Goal: Navigation & Orientation: Find specific page/section

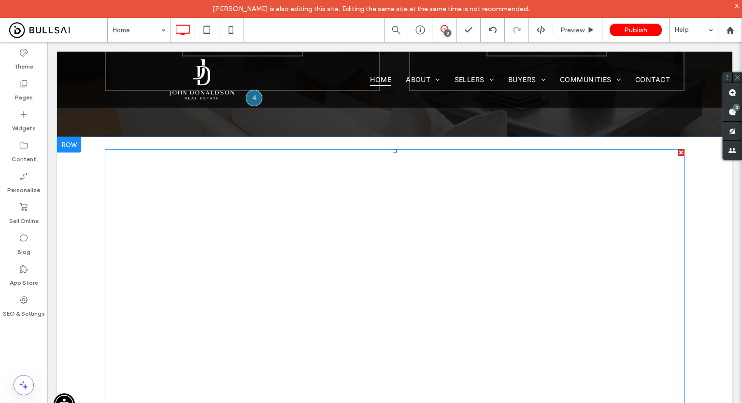
scroll to position [1786, 0]
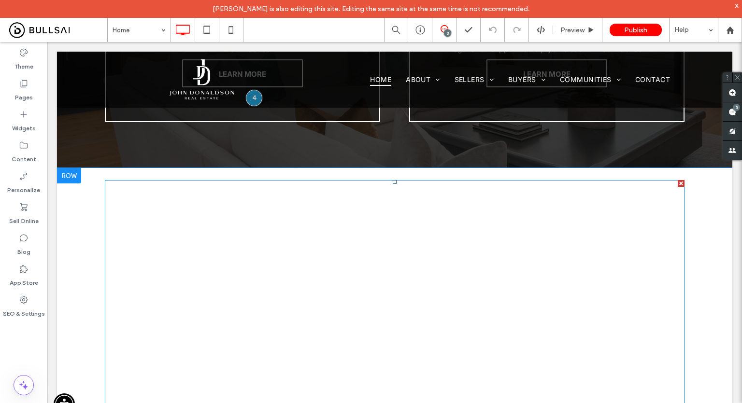
click at [371, 223] on span at bounding box center [395, 365] width 580 height 370
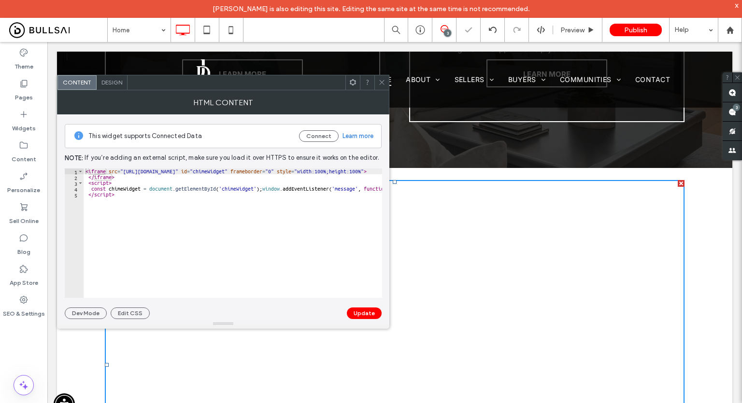
click at [383, 80] on icon at bounding box center [381, 82] width 7 height 7
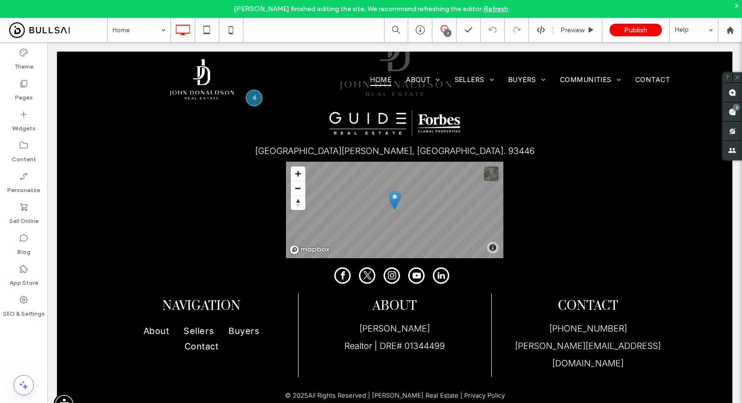
scroll to position [3171, 0]
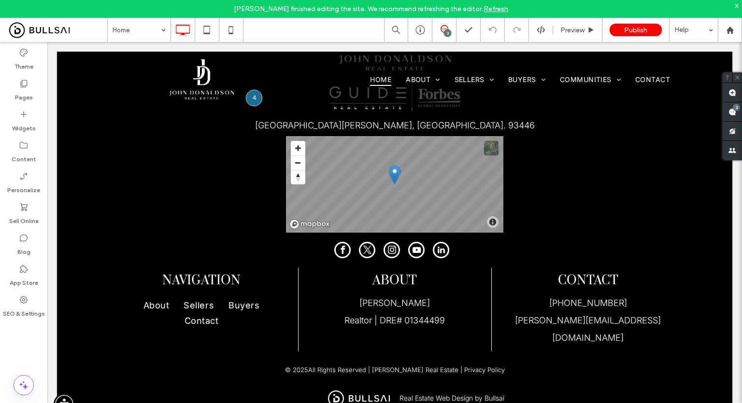
click at [208, 29] on icon at bounding box center [206, 29] width 19 height 19
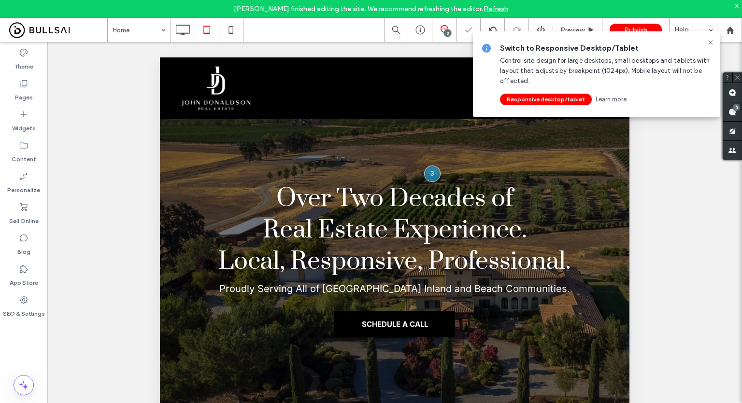
scroll to position [0, 0]
click at [712, 40] on icon at bounding box center [711, 43] width 8 height 8
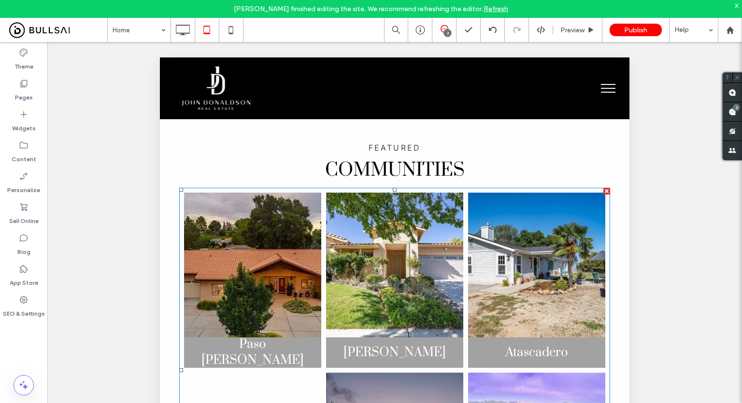
scroll to position [773, 0]
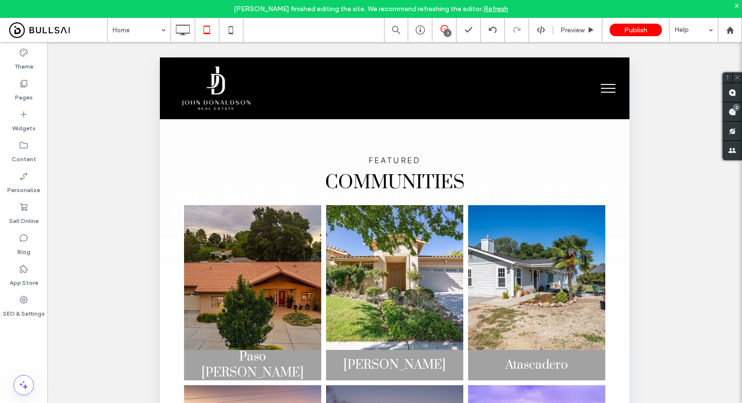
click at [485, 10] on link "Refresh" at bounding box center [496, 9] width 25 height 8
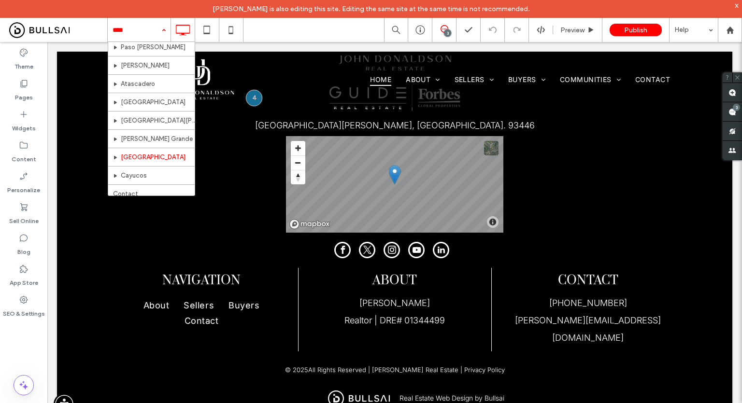
scroll to position [182, 0]
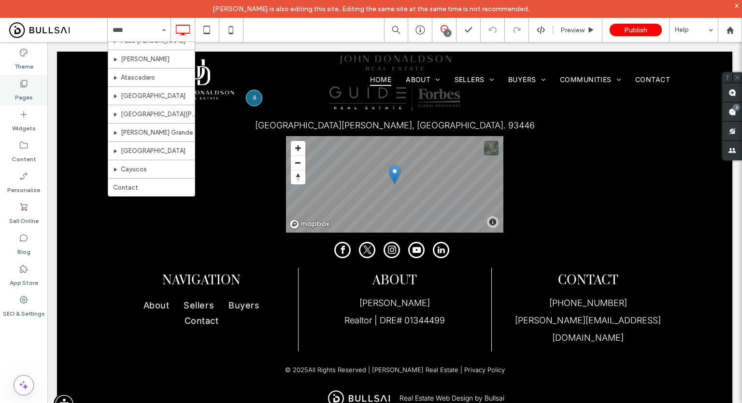
click at [25, 95] on label "Pages" at bounding box center [24, 95] width 18 height 14
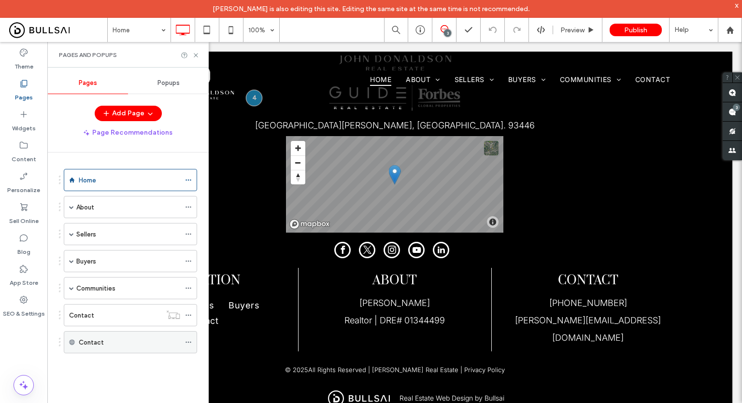
click at [190, 342] on icon at bounding box center [188, 342] width 7 height 7
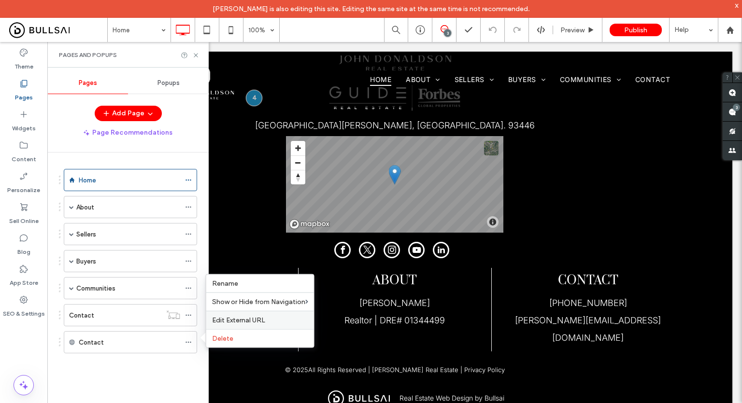
click at [238, 325] on span "Edit External URL" at bounding box center [238, 320] width 53 height 8
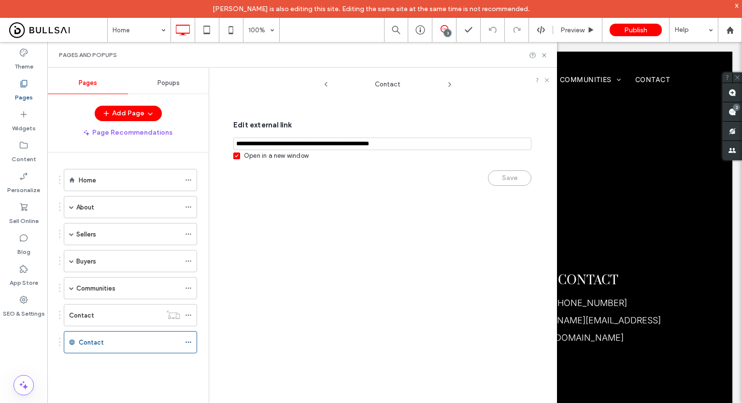
click at [321, 147] on input "notEmpty,url" at bounding box center [382, 144] width 298 height 13
click at [91, 310] on label "Contact" at bounding box center [81, 315] width 25 height 17
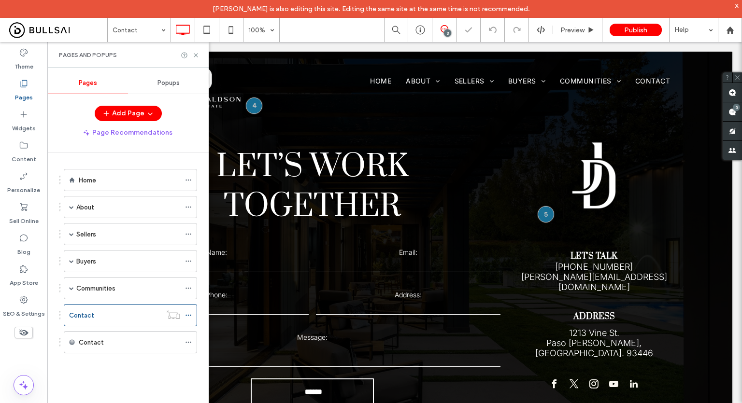
click at [200, 56] on div "Pages and Popups" at bounding box center [127, 55] width 161 height 26
click at [198, 56] on icon at bounding box center [195, 55] width 7 height 7
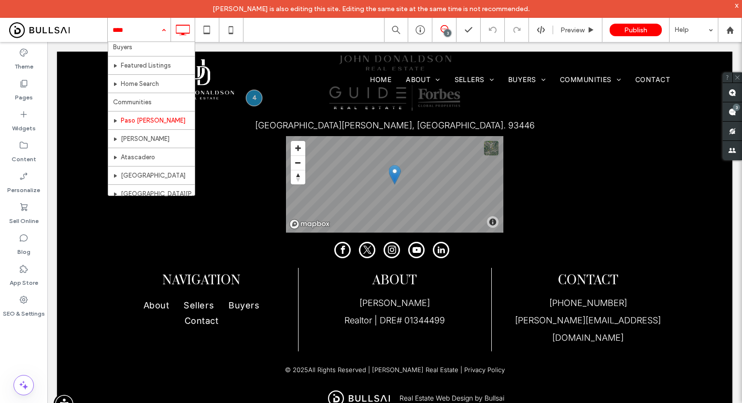
scroll to position [97, 0]
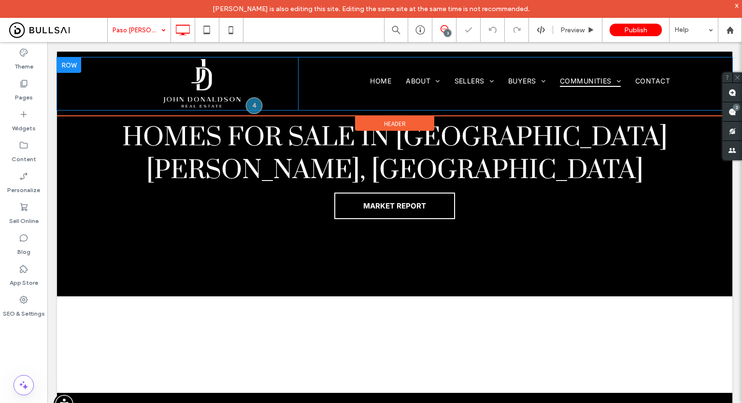
scroll to position [48, 0]
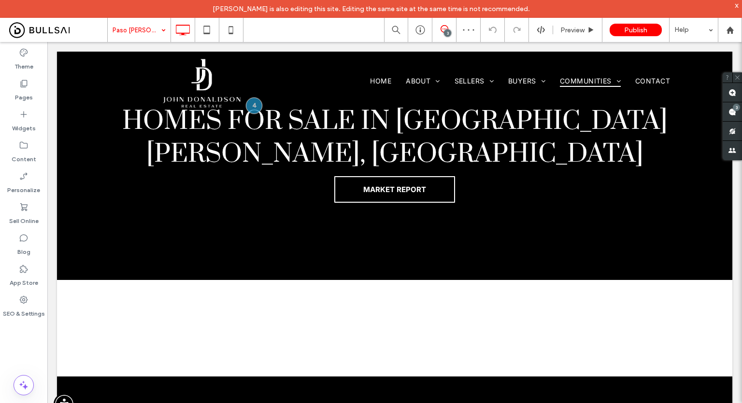
drag, startPoint x: 117, startPoint y: 2, endPoint x: 141, endPoint y: 38, distance: 43.3
click at [139, 29] on input at bounding box center [137, 30] width 48 height 24
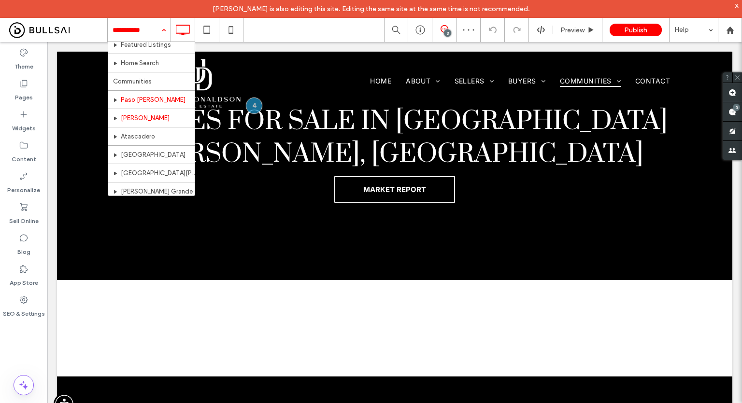
scroll to position [145, 0]
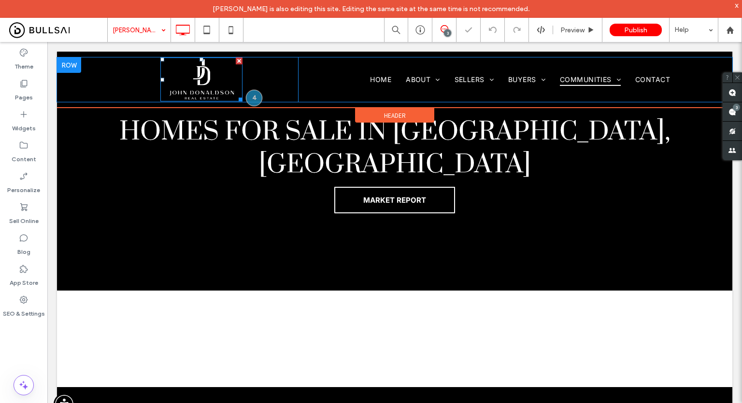
scroll to position [97, 0]
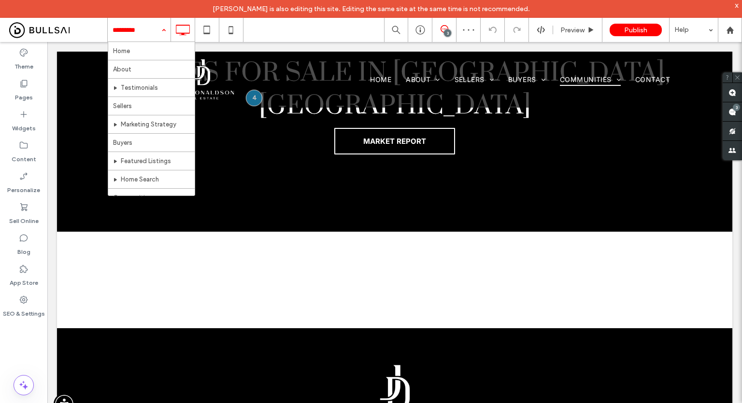
click at [135, 33] on input at bounding box center [137, 30] width 48 height 24
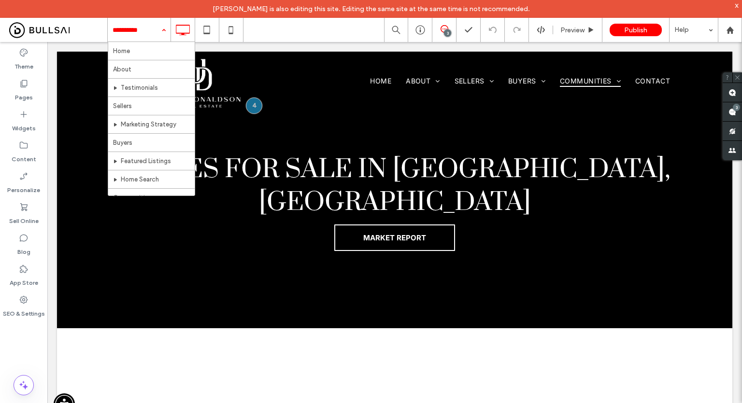
click at [130, 28] on input at bounding box center [137, 30] width 48 height 24
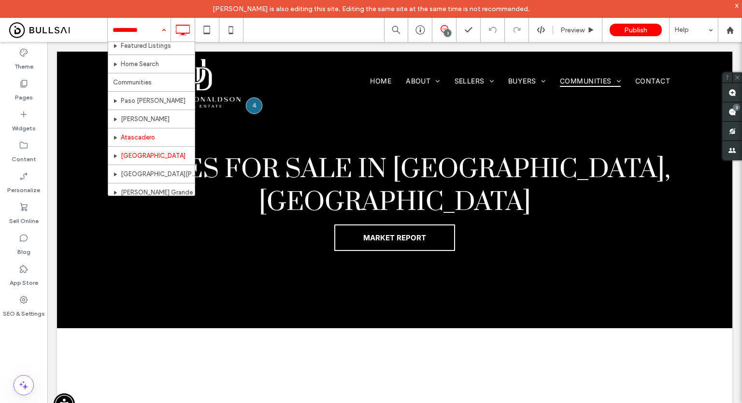
scroll to position [116, 0]
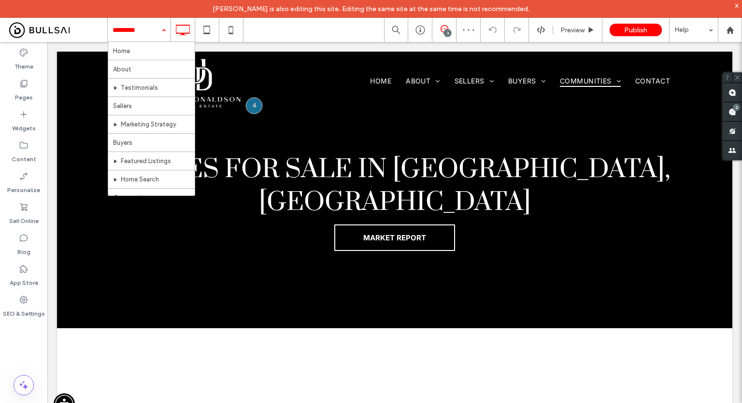
click at [144, 33] on input at bounding box center [137, 30] width 48 height 24
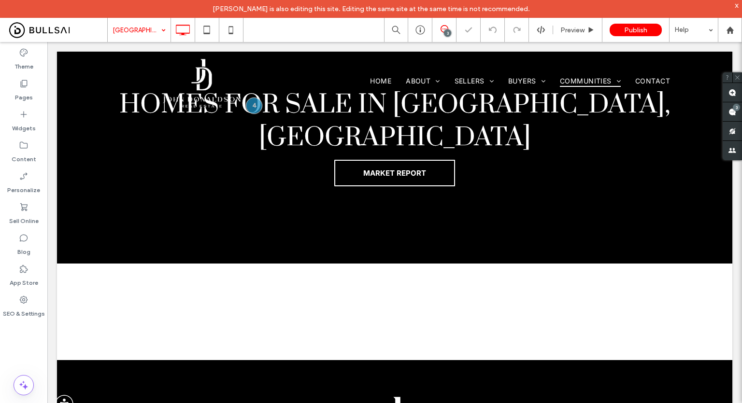
scroll to position [65, 0]
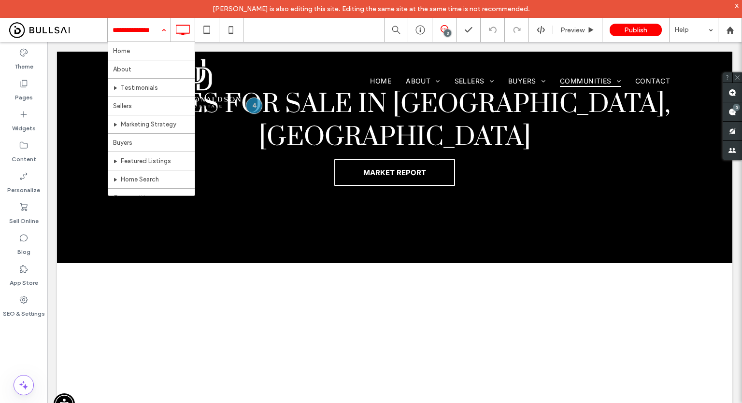
click at [141, 35] on input at bounding box center [137, 30] width 48 height 24
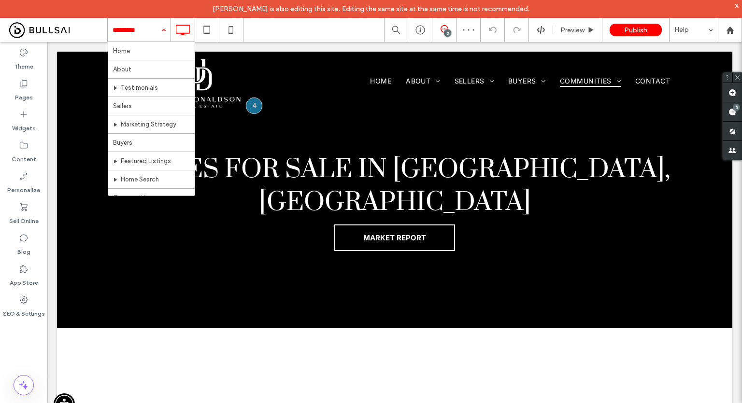
click at [137, 28] on input at bounding box center [137, 30] width 48 height 24
click at [130, 30] on input at bounding box center [137, 30] width 48 height 24
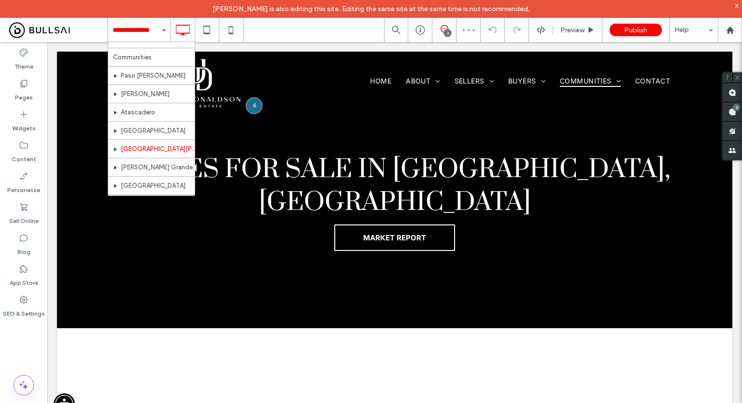
scroll to position [182, 0]
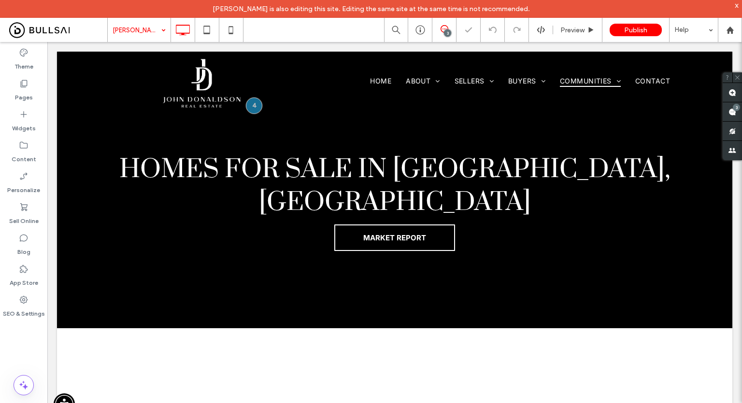
click at [130, 29] on input at bounding box center [137, 30] width 48 height 24
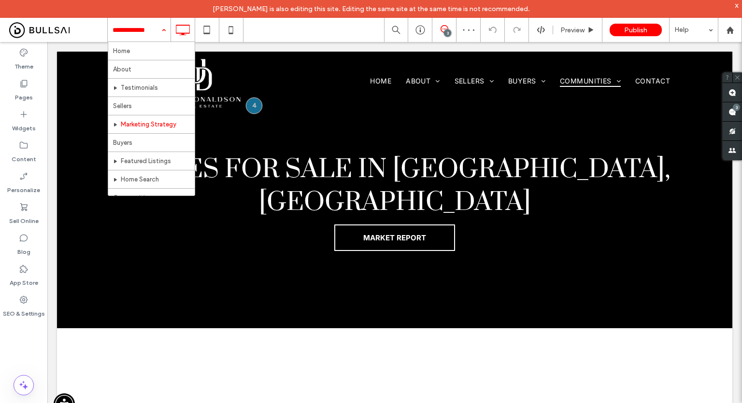
scroll to position [162, 0]
click at [135, 29] on input at bounding box center [137, 30] width 48 height 24
click at [134, 29] on input at bounding box center [137, 30] width 48 height 24
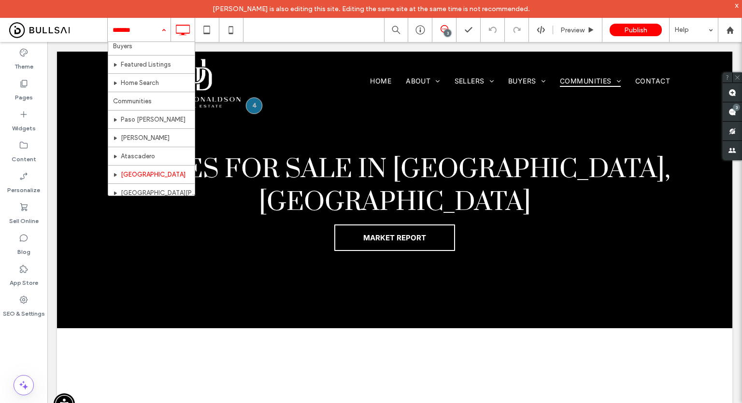
scroll to position [89, 0]
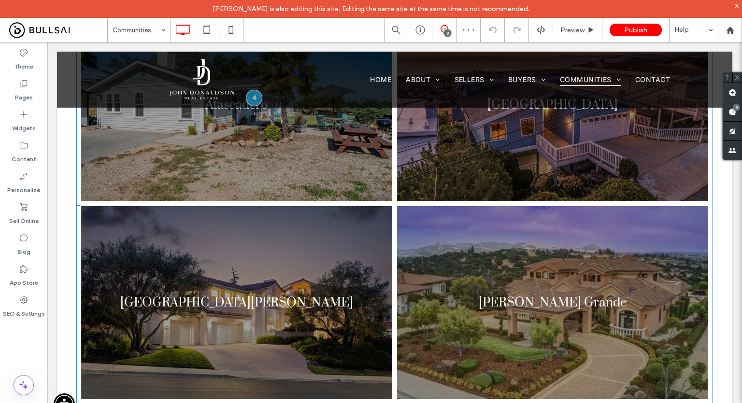
scroll to position [477, 0]
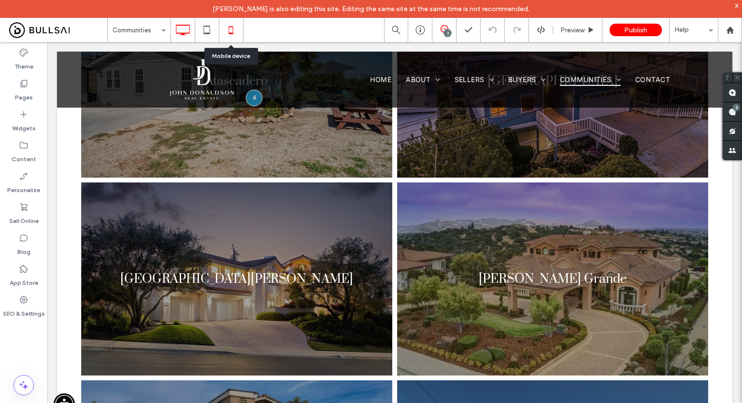
click at [231, 29] on icon at bounding box center [230, 29] width 19 height 19
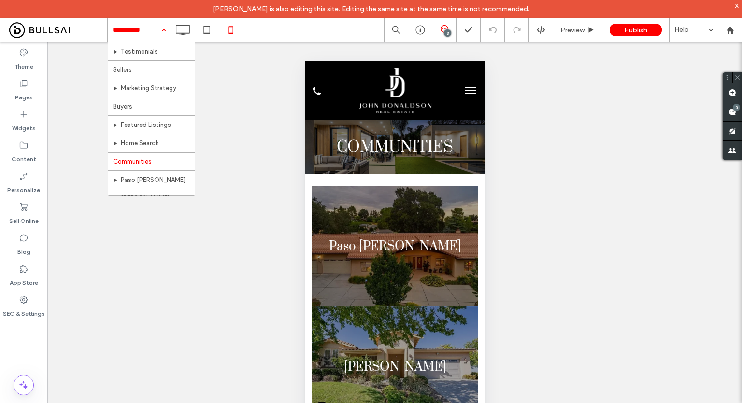
scroll to position [37, 0]
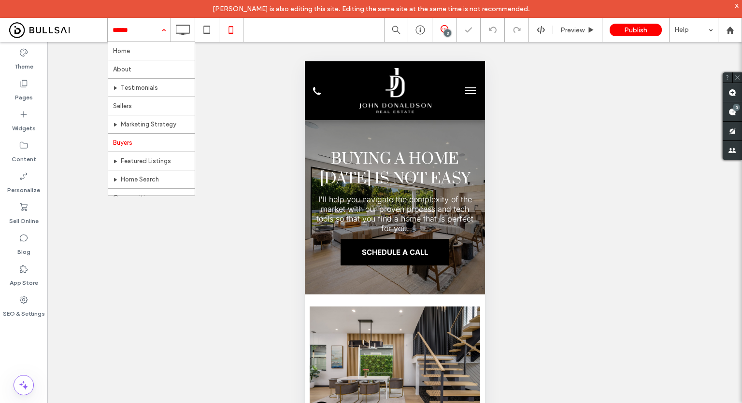
click at [136, 29] on input at bounding box center [137, 30] width 48 height 24
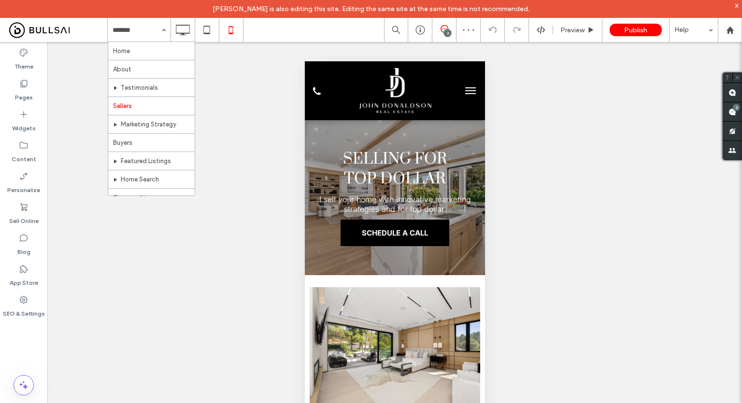
click at [146, 29] on input at bounding box center [137, 30] width 48 height 24
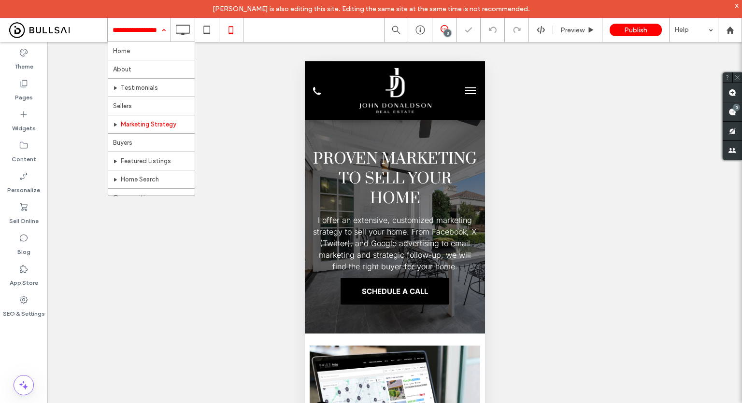
click at [149, 32] on input at bounding box center [137, 30] width 48 height 24
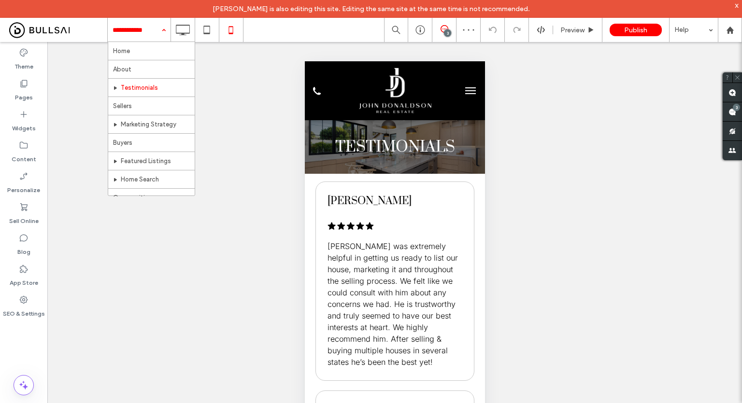
click at [136, 30] on input at bounding box center [137, 30] width 48 height 24
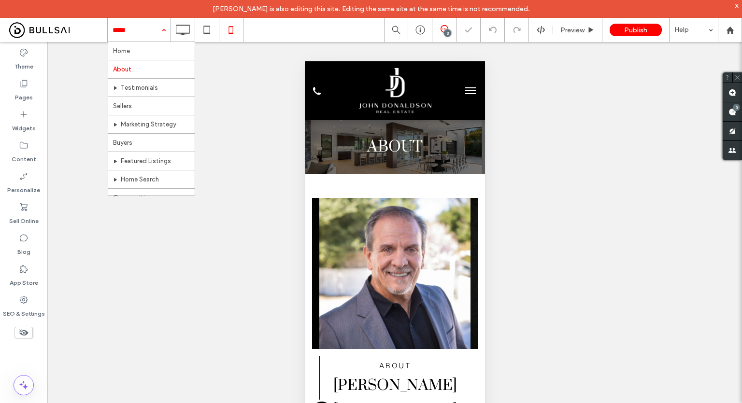
click at [144, 27] on input at bounding box center [137, 30] width 48 height 24
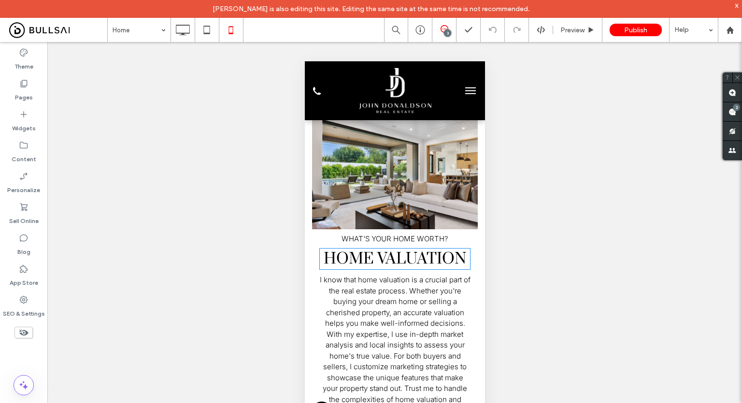
scroll to position [2075, 0]
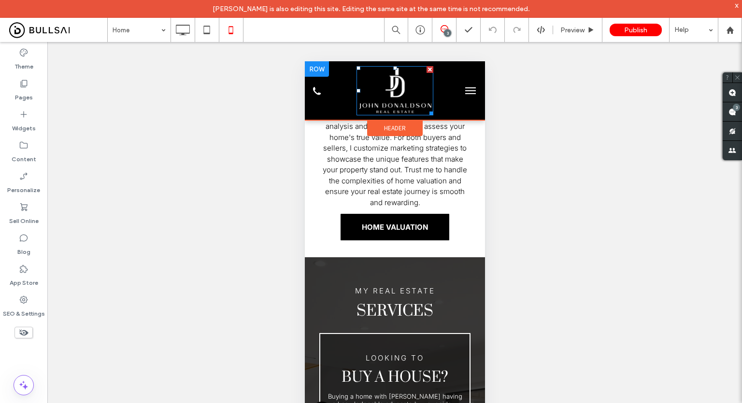
click at [406, 91] on img at bounding box center [394, 90] width 77 height 49
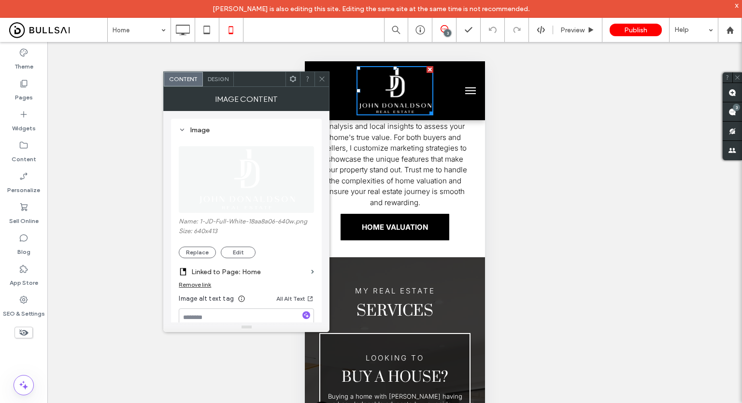
click at [321, 79] on icon at bounding box center [321, 78] width 7 height 7
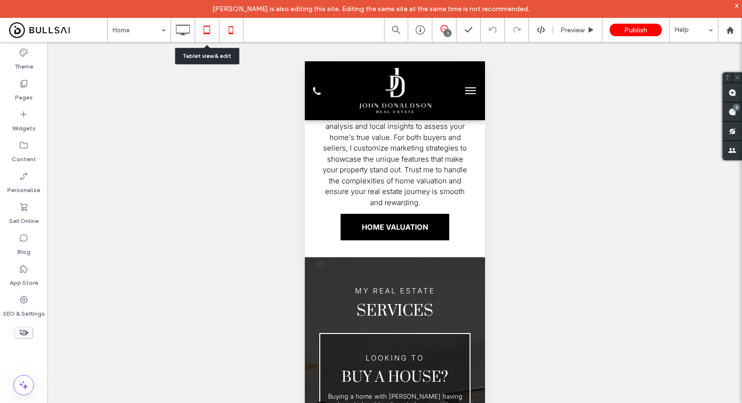
click at [205, 33] on use at bounding box center [206, 30] width 6 height 8
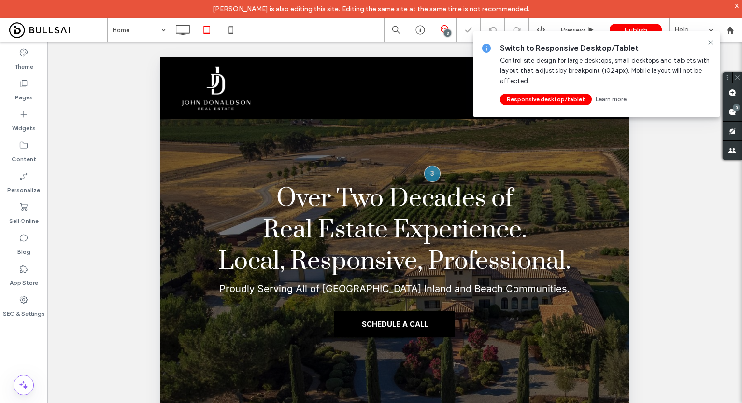
scroll to position [0, 0]
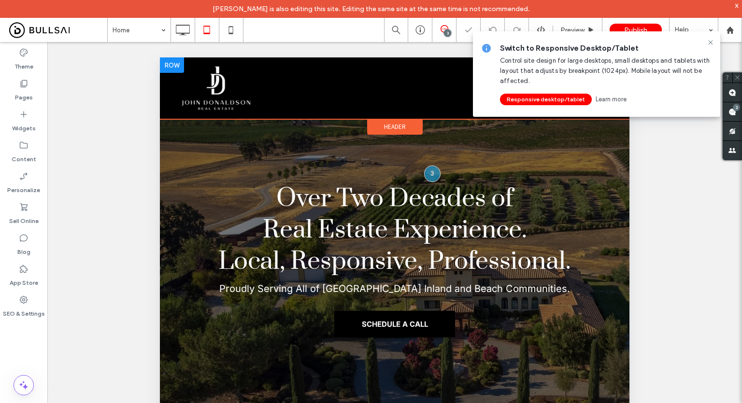
click at [213, 85] on img at bounding box center [215, 88] width 73 height 47
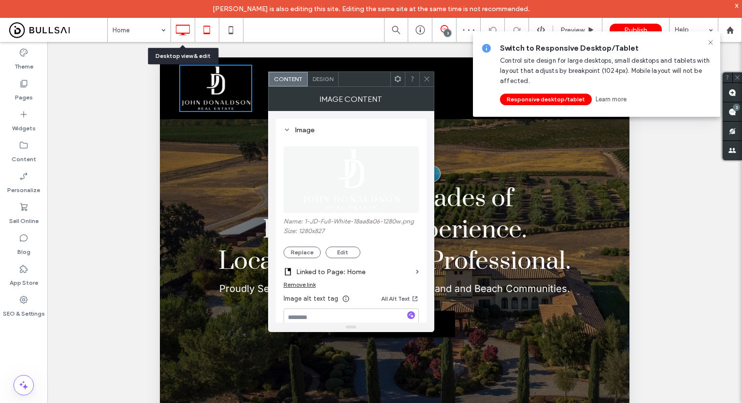
click at [185, 26] on use at bounding box center [183, 30] width 14 height 11
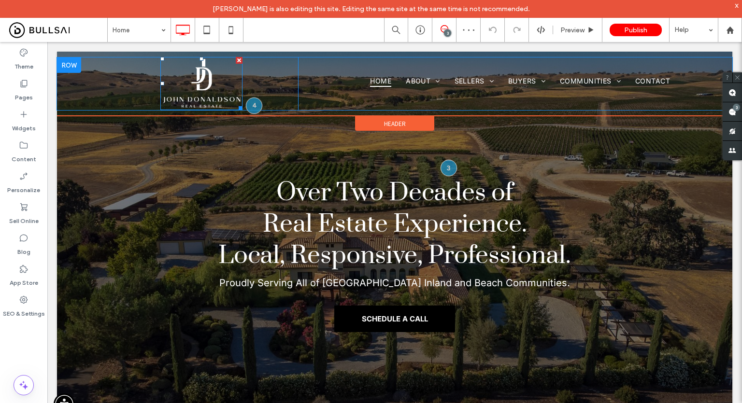
click at [182, 86] on img at bounding box center [201, 83] width 83 height 53
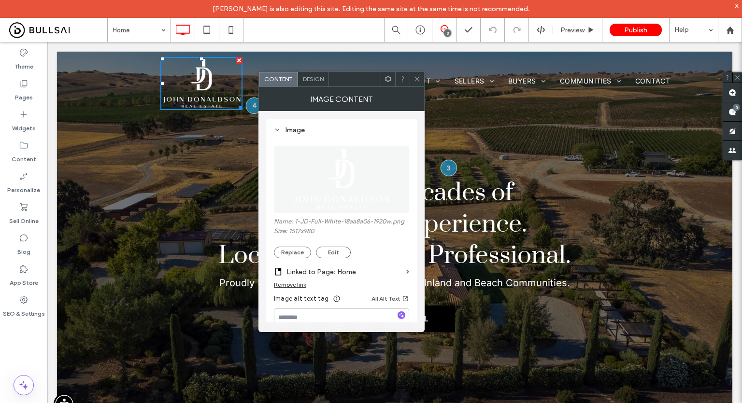
click at [417, 79] on use at bounding box center [417, 79] width 5 height 5
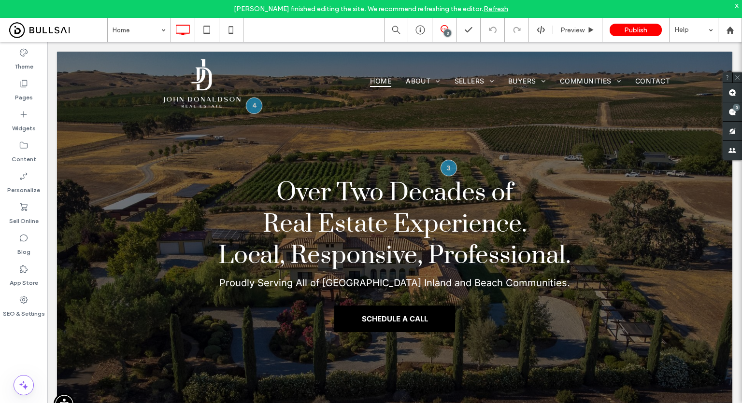
click at [493, 8] on link "Refresh" at bounding box center [496, 9] width 25 height 8
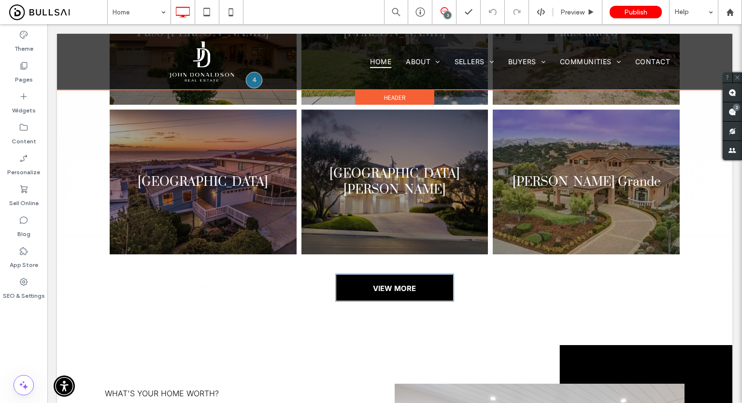
scroll to position [971, 0]
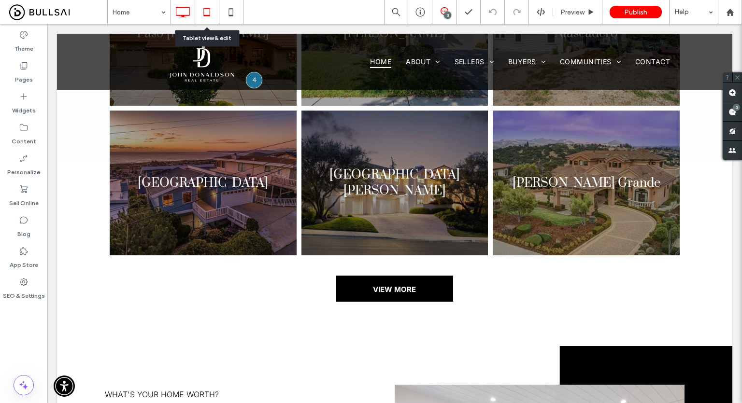
click at [204, 14] on icon at bounding box center [206, 11] width 19 height 19
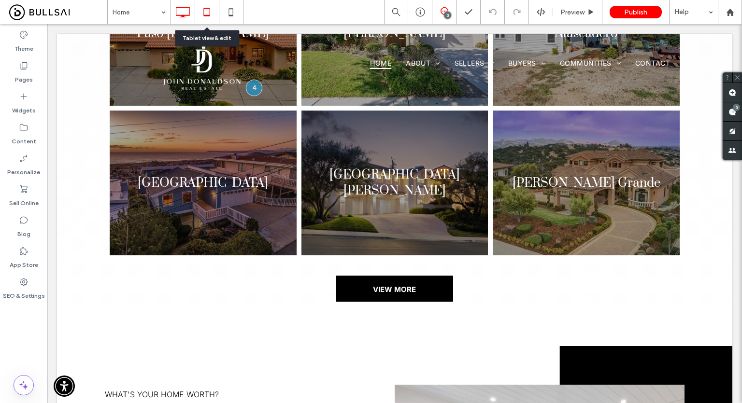
scroll to position [0, 0]
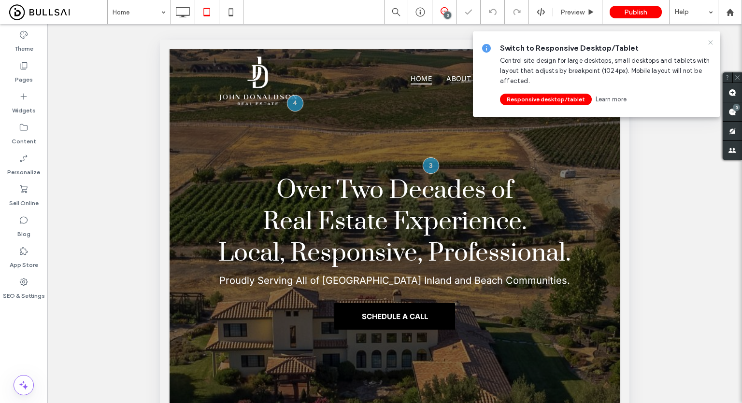
click at [711, 42] on use at bounding box center [710, 42] width 4 height 4
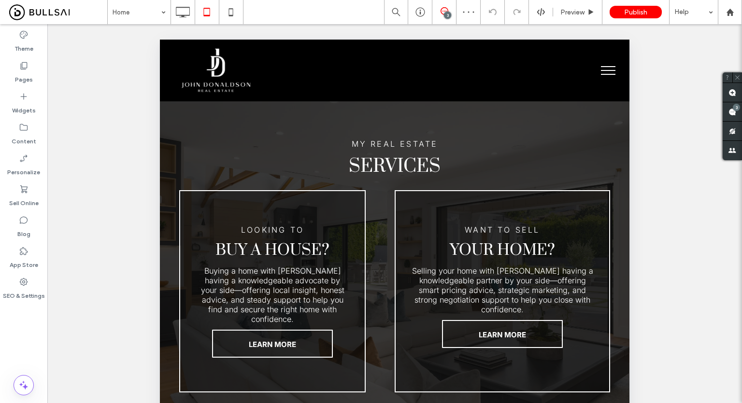
scroll to position [1739, 0]
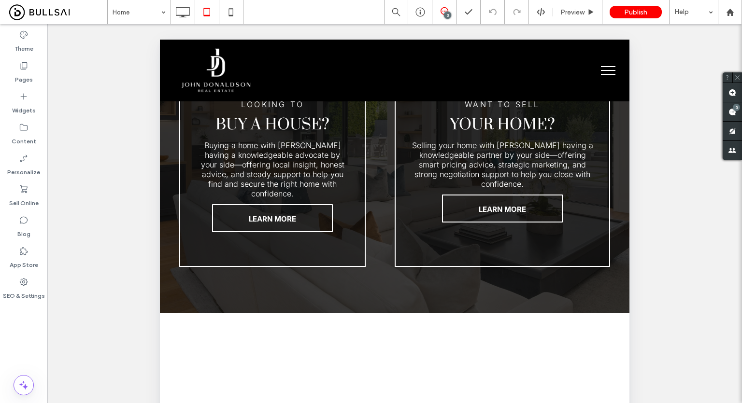
click at [34, 337] on div "Theme Pages Widgets Content Personalize Sell Online Blog App Store SEO & Settin…" at bounding box center [23, 225] width 47 height 403
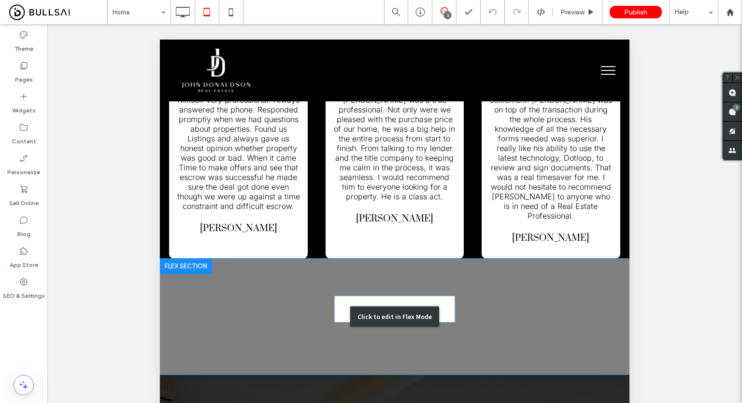
scroll to position [2609, 0]
